Goal: Information Seeking & Learning: Learn about a topic

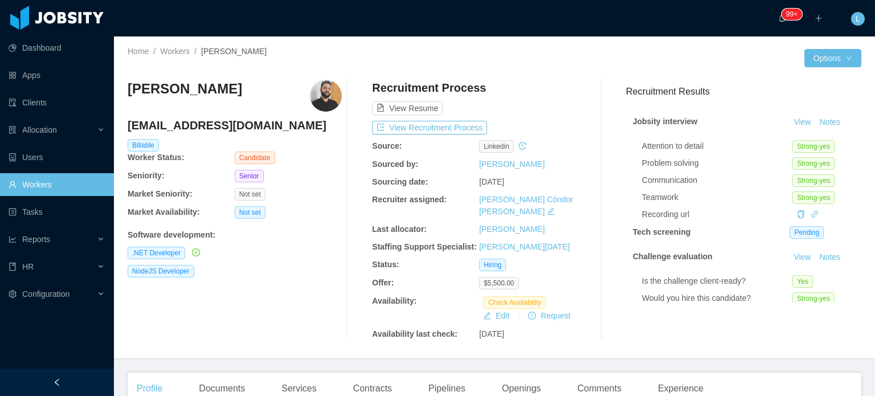
click at [200, 124] on h4 "juliolemesti@gmail.com" at bounding box center [235, 125] width 214 height 16
copy h4 "juliolemesti@gmail.com"
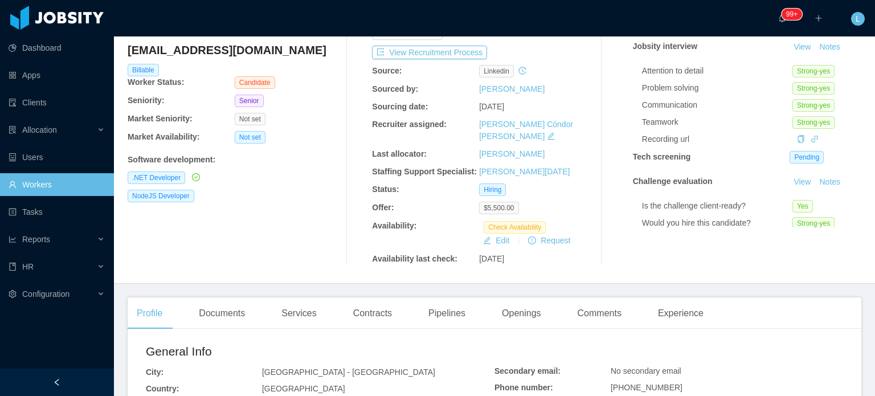
scroll to position [228, 0]
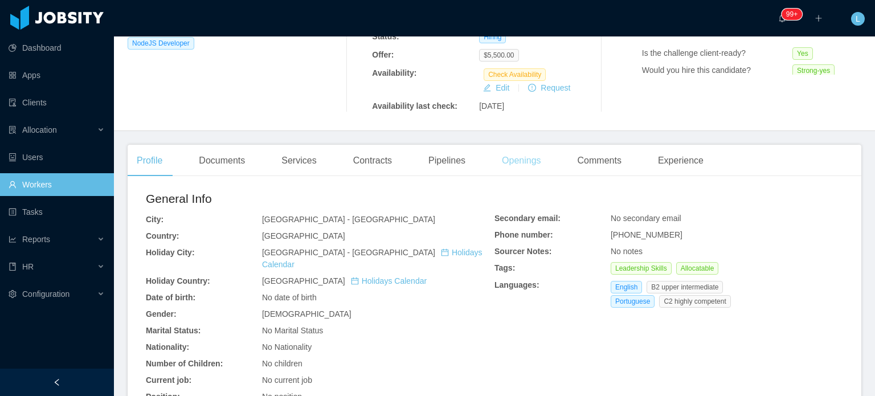
click at [508, 150] on div "Openings" at bounding box center [522, 161] width 58 height 32
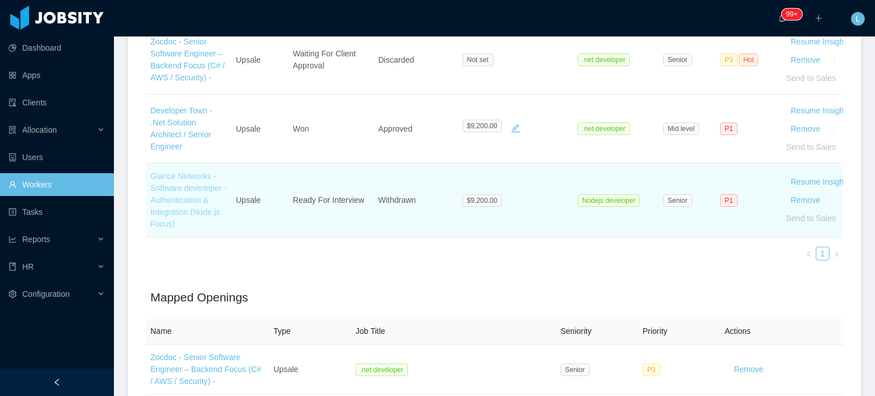
scroll to position [426, 0]
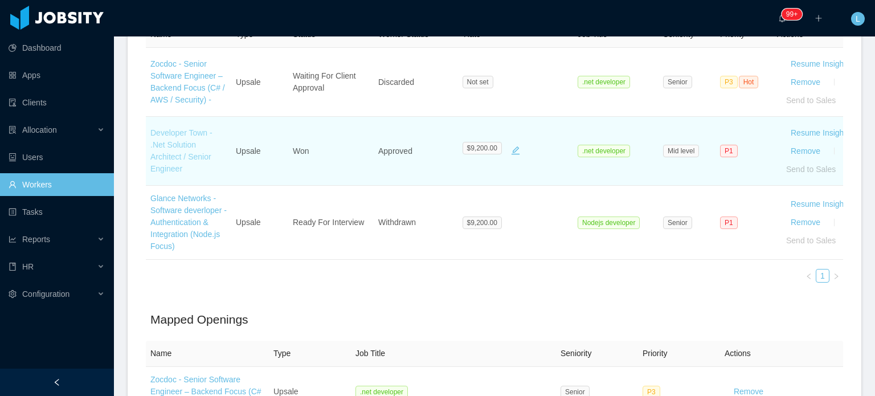
click at [182, 138] on link "Developer Town - .Net Solution Architect / Senior Engineer" at bounding box center [181, 150] width 62 height 45
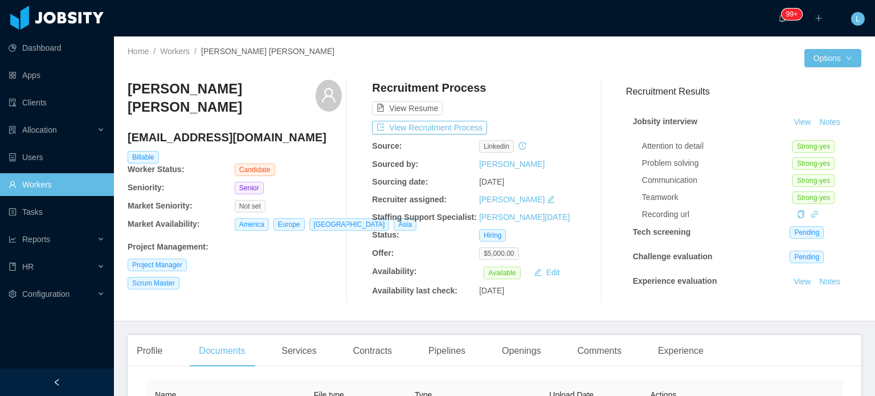
scroll to position [228, 0]
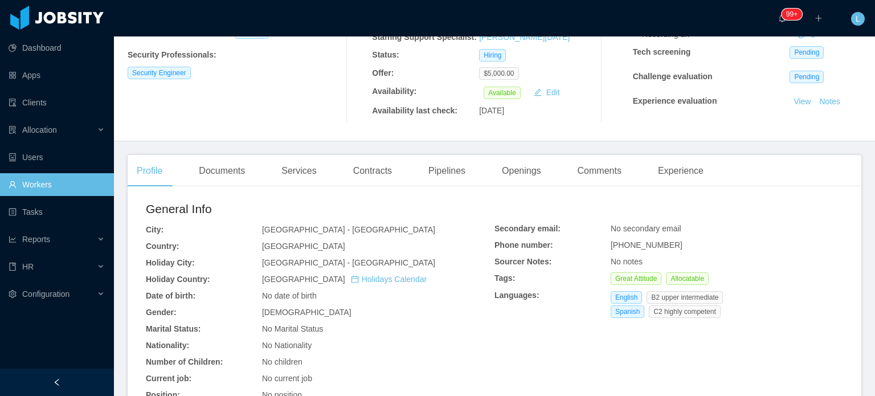
scroll to position [228, 0]
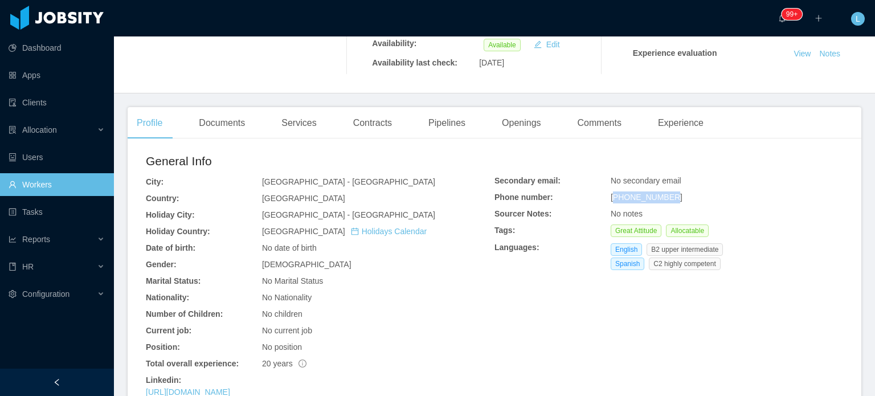
drag, startPoint x: 609, startPoint y: 198, endPoint x: 700, endPoint y: 202, distance: 91.3
click at [700, 202] on div "+573226849208" at bounding box center [727, 197] width 233 height 12
copy span "573226849208"
click at [611, 201] on span "+573226849208" at bounding box center [647, 197] width 72 height 9
click at [611, 198] on span "+573226849208" at bounding box center [647, 197] width 72 height 9
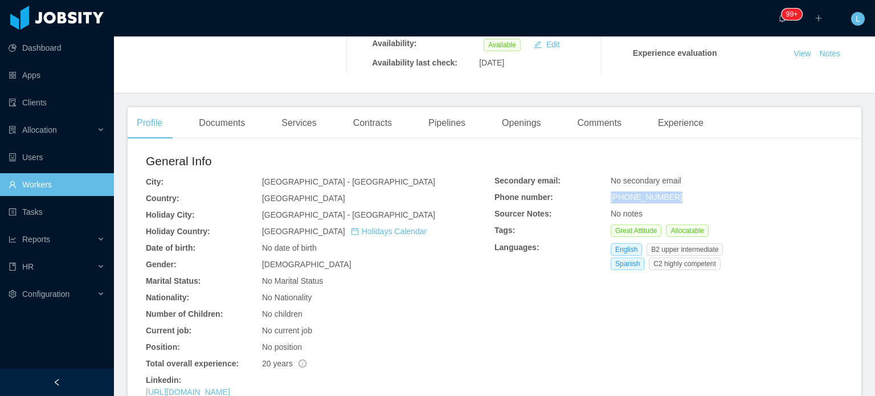
drag, startPoint x: 620, startPoint y: 198, endPoint x: 676, endPoint y: 199, distance: 55.9
click at [679, 198] on div "+573226849208" at bounding box center [727, 197] width 233 height 12
copy span "+573226849208"
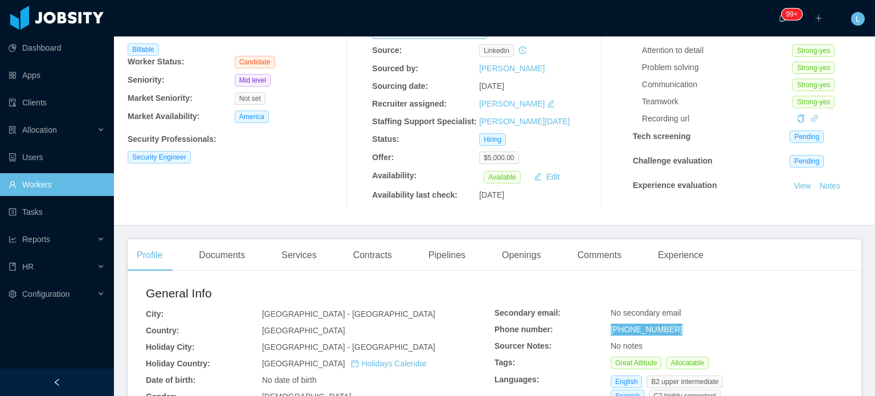
scroll to position [0, 0]
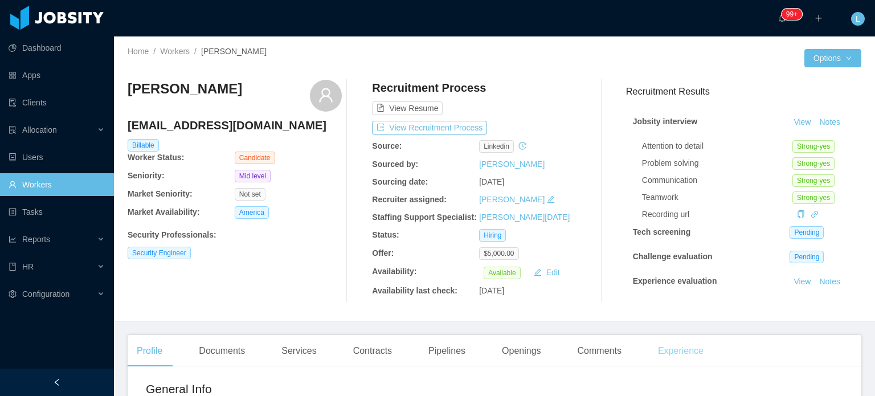
click at [680, 353] on div "Experience" at bounding box center [681, 351] width 64 height 32
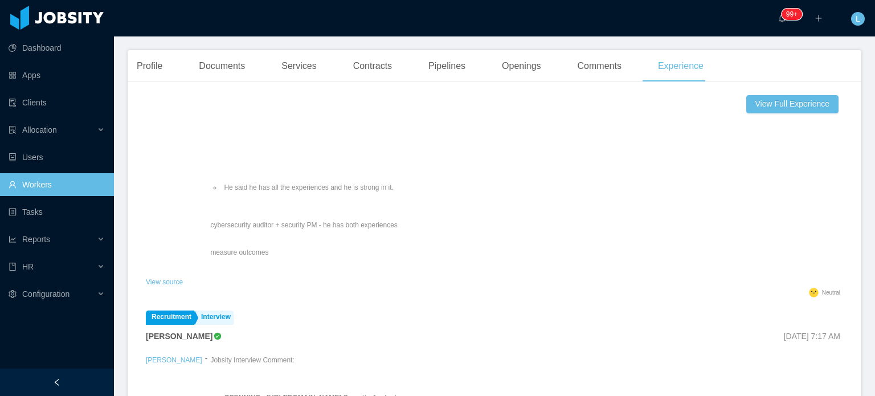
scroll to position [399, 0]
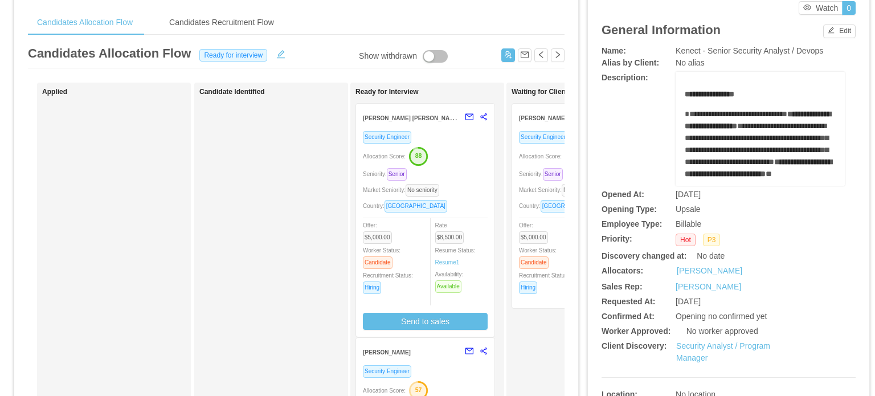
scroll to position [171, 0]
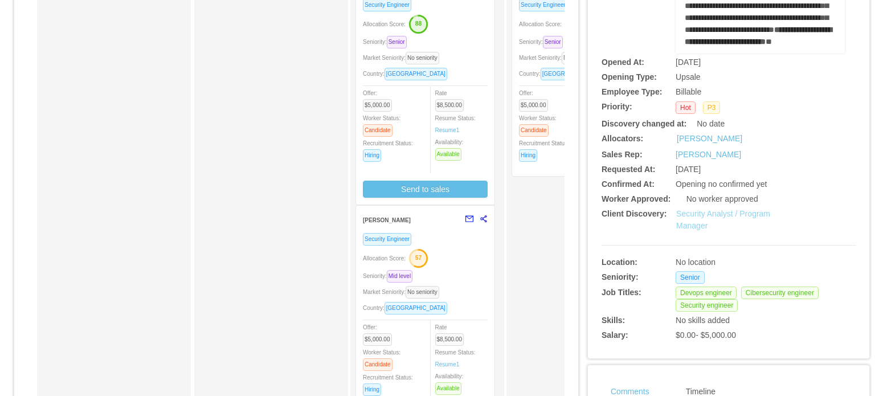
click at [699, 216] on link "Security Analyst / Program Manager" at bounding box center [723, 219] width 94 height 21
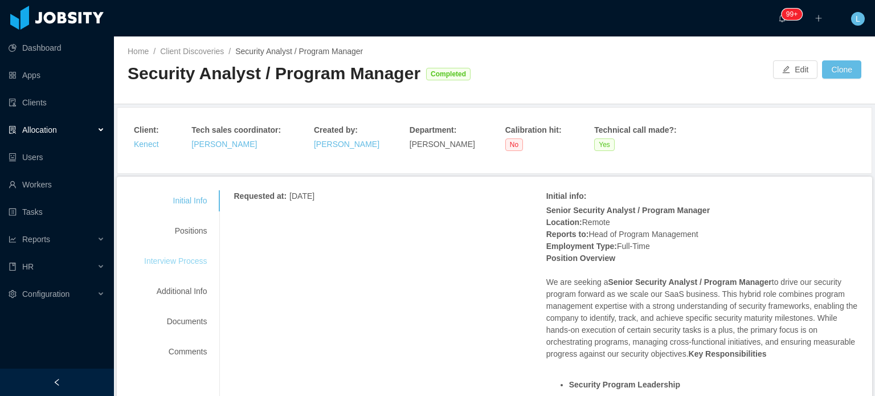
click at [184, 262] on div "Interview Process" at bounding box center [176, 261] width 90 height 21
